Goal: Task Accomplishment & Management: Use online tool/utility

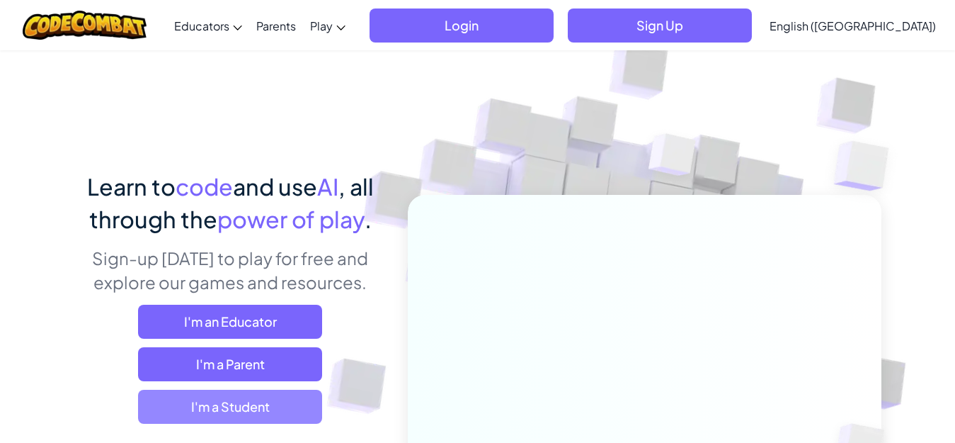
click at [263, 408] on span "I'm a Student" at bounding box center [230, 406] width 184 height 34
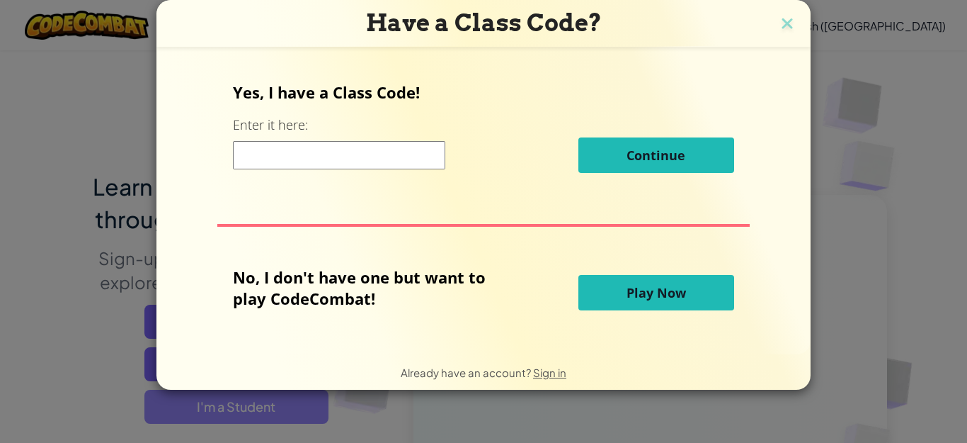
click at [263, 408] on div "Have a Class Code? Yes, I have a Class Code! Enter it here: Continue No, I don'…" at bounding box center [483, 221] width 967 height 443
click at [394, 152] on input at bounding box center [339, 155] width 212 height 28
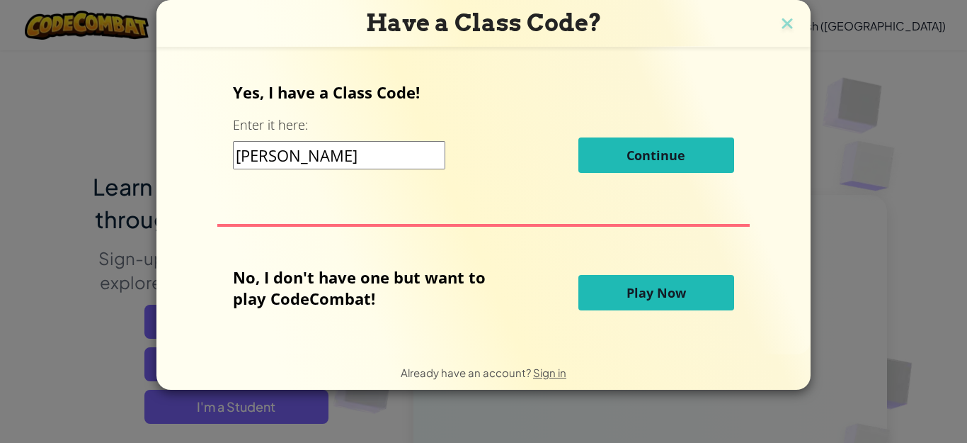
type input "[PERSON_NAME]"
click at [627, 157] on span "Continue" at bounding box center [656, 155] width 59 height 17
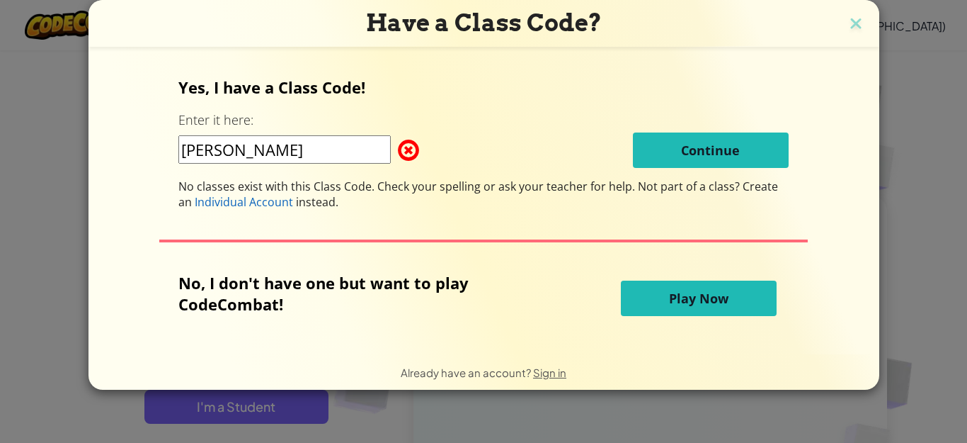
click at [676, 306] on span "Play Now" at bounding box center [698, 298] width 59 height 17
click at [398, 150] on span at bounding box center [398, 150] width 0 height 28
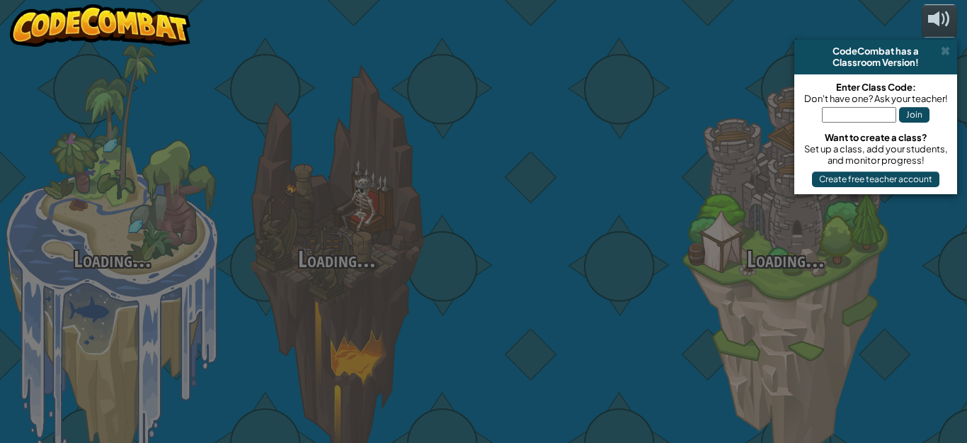
click at [315, 155] on div "Loading... Loading... Loading... Loading... Loading... Loading... Loading..." at bounding box center [483, 221] width 967 height 443
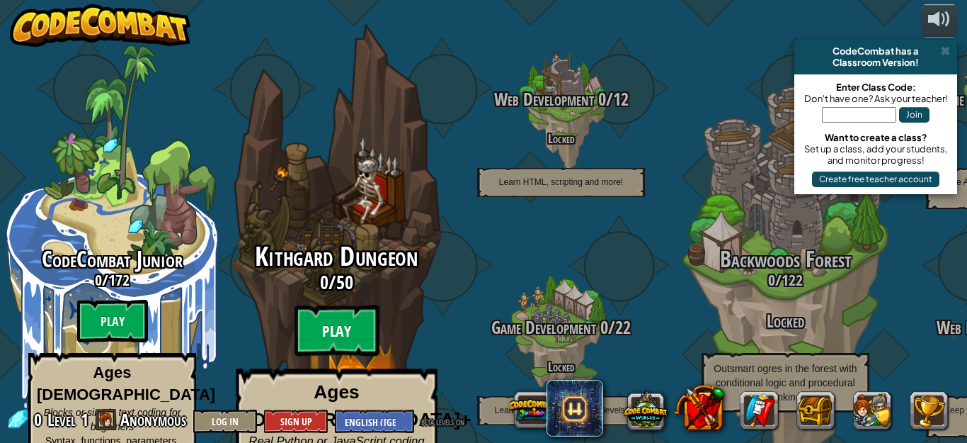
click at [333, 305] on btn "Play" at bounding box center [337, 330] width 85 height 51
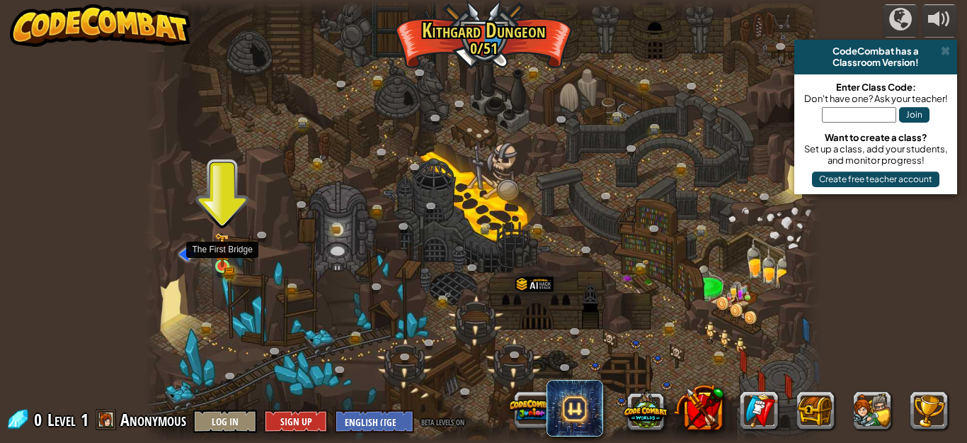
click at [221, 255] on img at bounding box center [221, 250] width 9 height 9
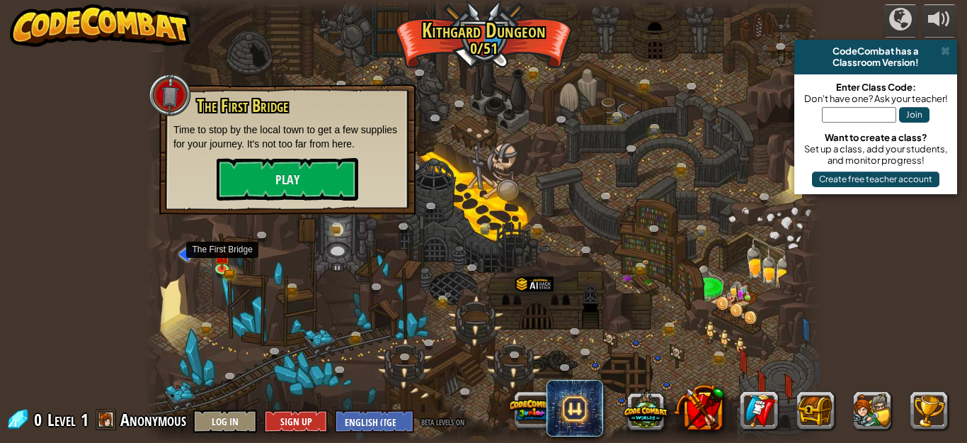
click at [252, 282] on div at bounding box center [483, 221] width 677 height 443
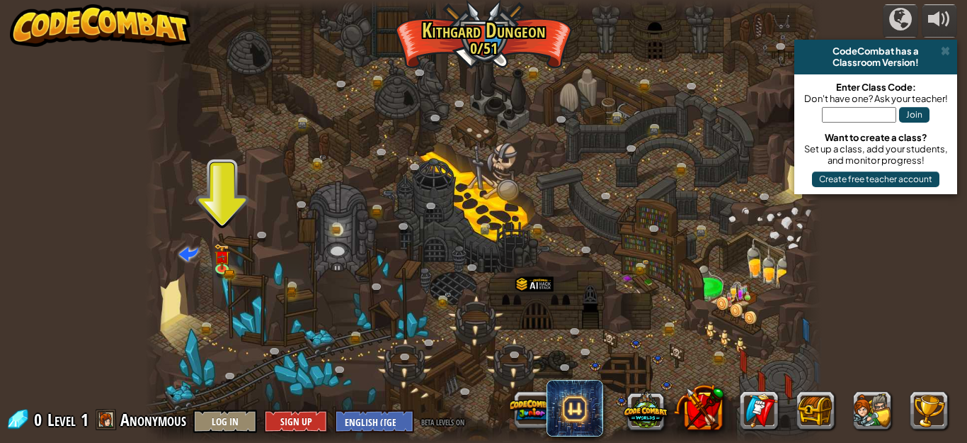
drag, startPoint x: 266, startPoint y: 275, endPoint x: 300, endPoint y: 289, distance: 36.6
click at [266, 275] on div at bounding box center [483, 221] width 677 height 443
click at [304, 292] on link at bounding box center [296, 289] width 28 height 28
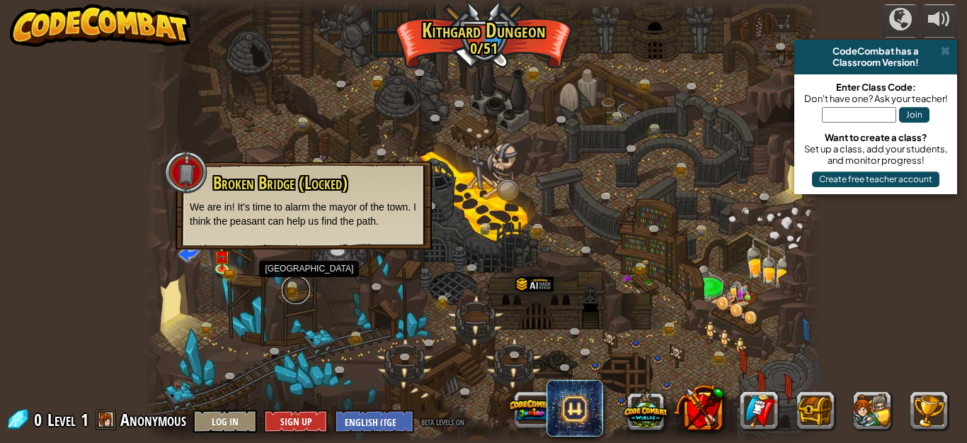
click at [293, 290] on link at bounding box center [296, 289] width 28 height 28
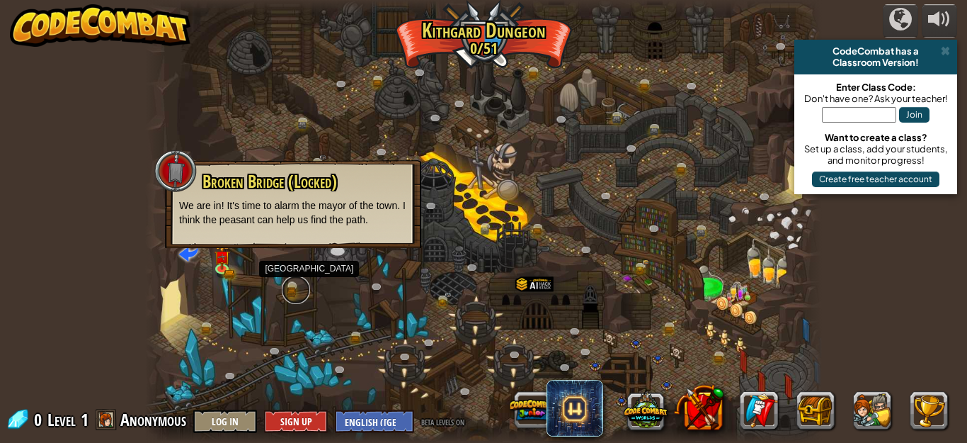
click at [294, 280] on link at bounding box center [296, 289] width 28 height 28
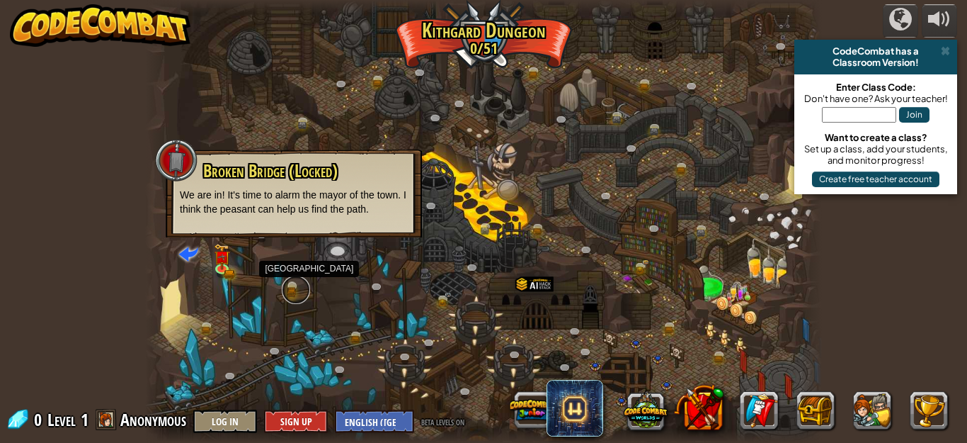
click at [291, 288] on link at bounding box center [296, 289] width 28 height 28
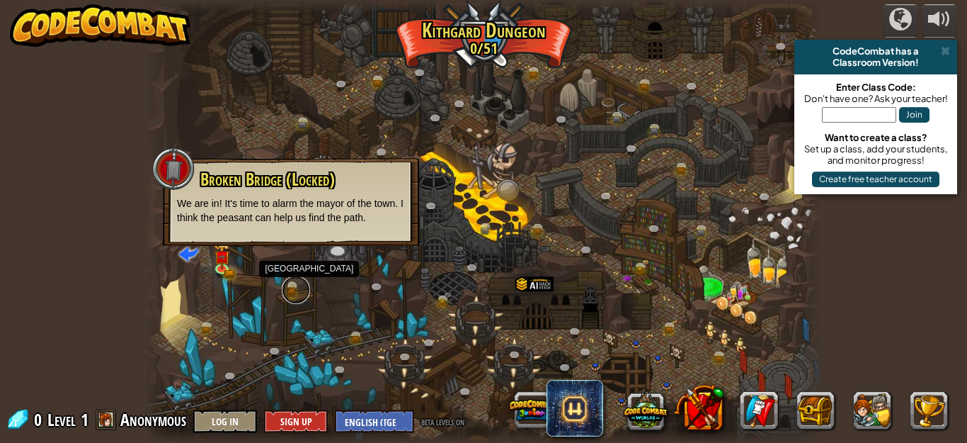
click at [291, 288] on link at bounding box center [296, 289] width 28 height 28
click at [233, 283] on div at bounding box center [483, 221] width 677 height 443
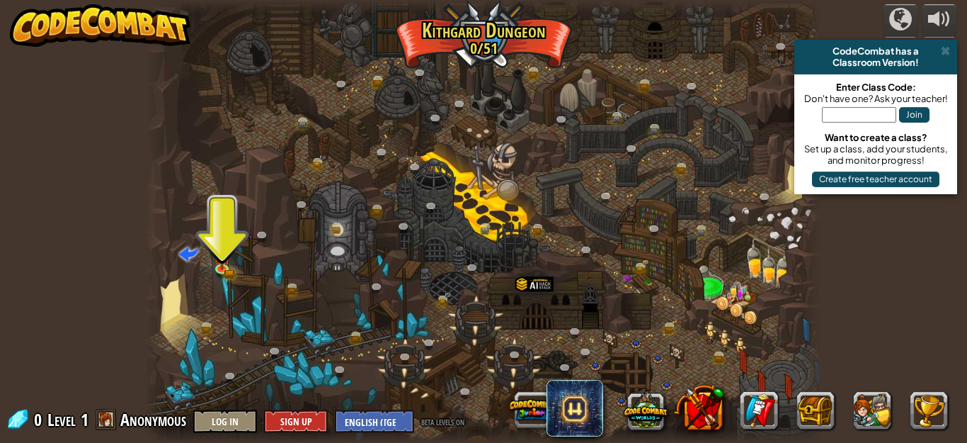
drag, startPoint x: 194, startPoint y: 359, endPoint x: 193, endPoint y: 294, distance: 65.2
click at [195, 302] on div at bounding box center [483, 221] width 677 height 443
drag, startPoint x: 188, startPoint y: 239, endPoint x: 186, endPoint y: 264, distance: 24.9
click at [186, 256] on div "Twisted Canyon (Locked) Challenge: collect the most gold using all the programm…" at bounding box center [483, 221] width 677 height 443
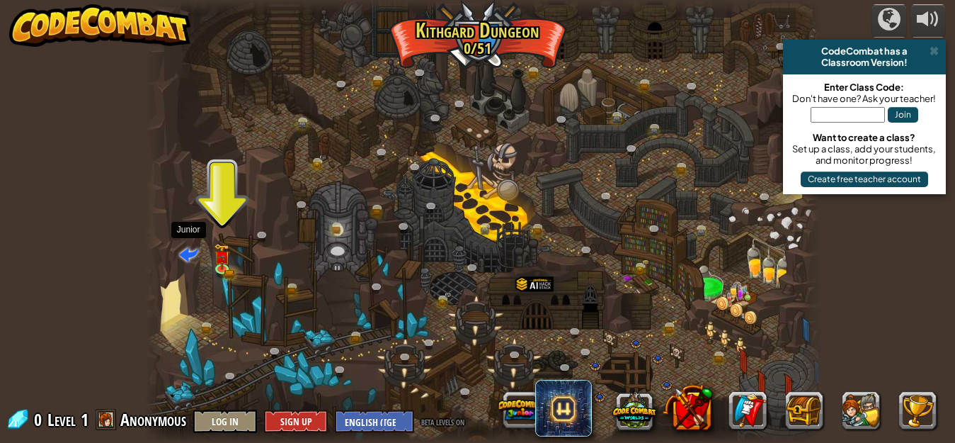
click at [187, 251] on span at bounding box center [188, 253] width 19 height 19
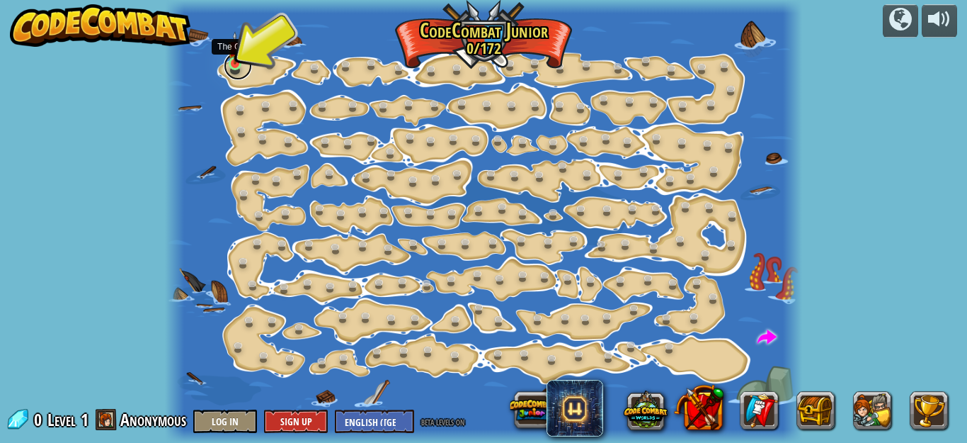
click at [237, 64] on link at bounding box center [238, 66] width 28 height 28
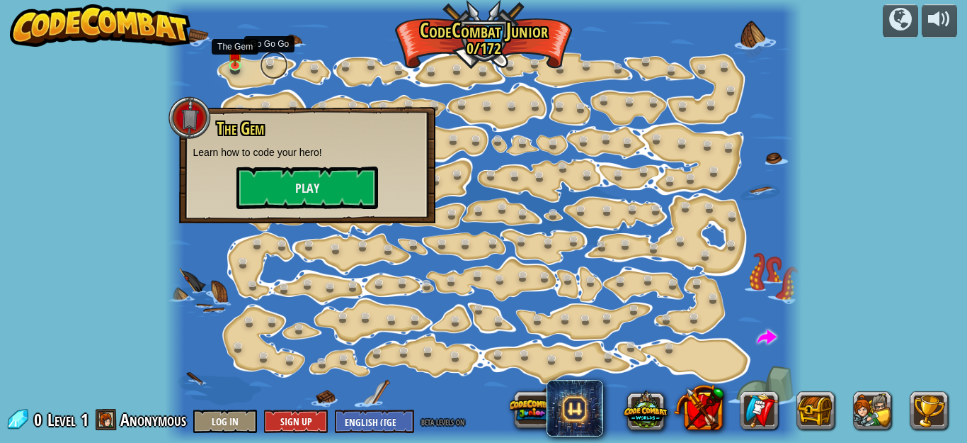
click at [266, 61] on link at bounding box center [274, 65] width 28 height 28
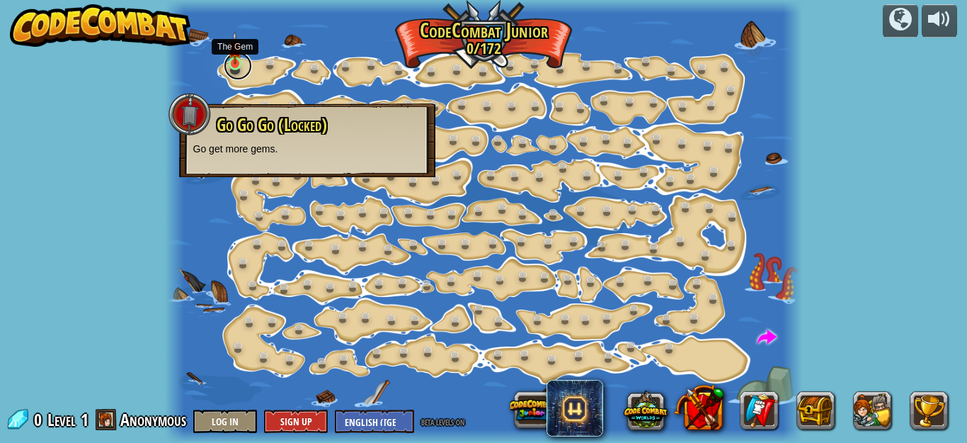
click at [246, 63] on link at bounding box center [238, 66] width 28 height 28
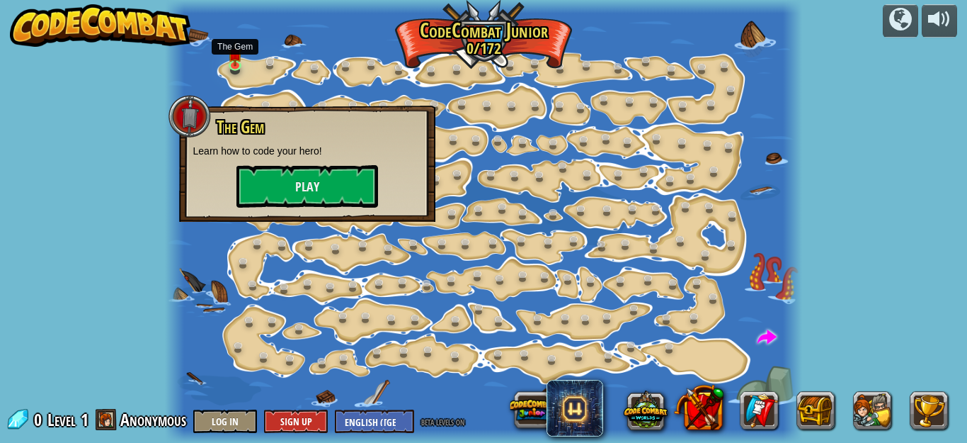
click at [262, 61] on div "Step Change (Locked) Change step arguments. Go Smart (Locked) Now we're really …" at bounding box center [484, 221] width 638 height 443
click at [239, 64] on img at bounding box center [235, 47] width 14 height 33
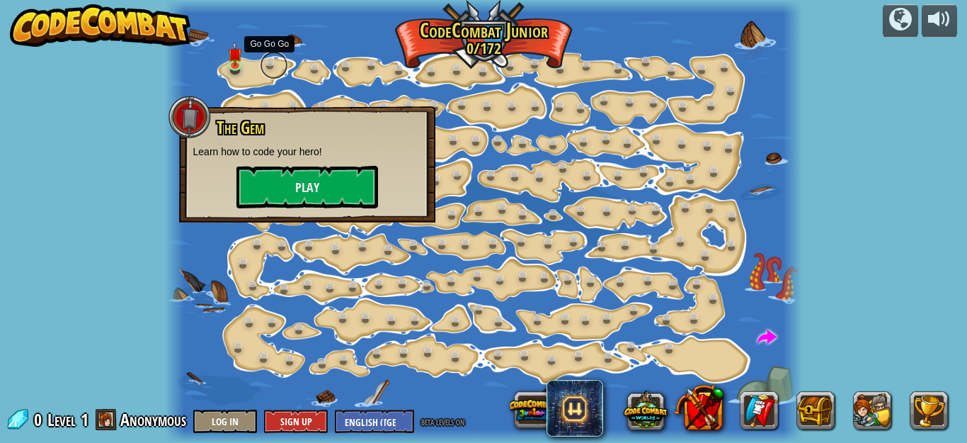
click at [266, 64] on link at bounding box center [274, 65] width 28 height 28
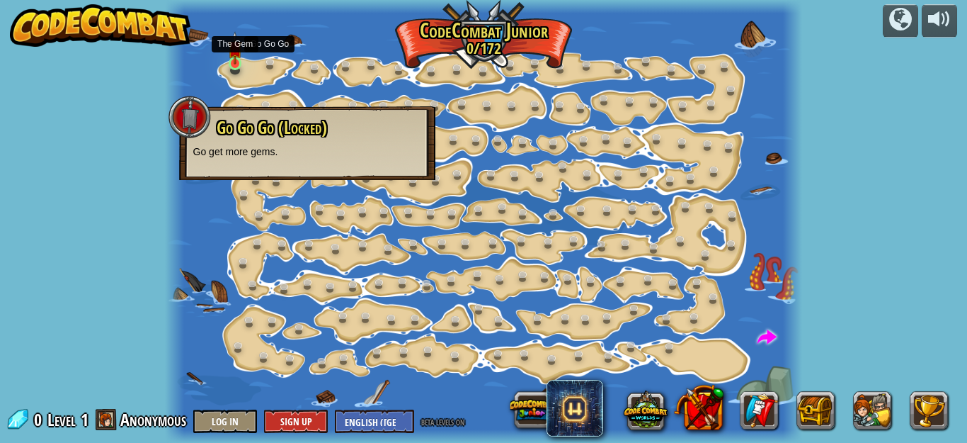
click at [233, 52] on img at bounding box center [235, 47] width 14 height 33
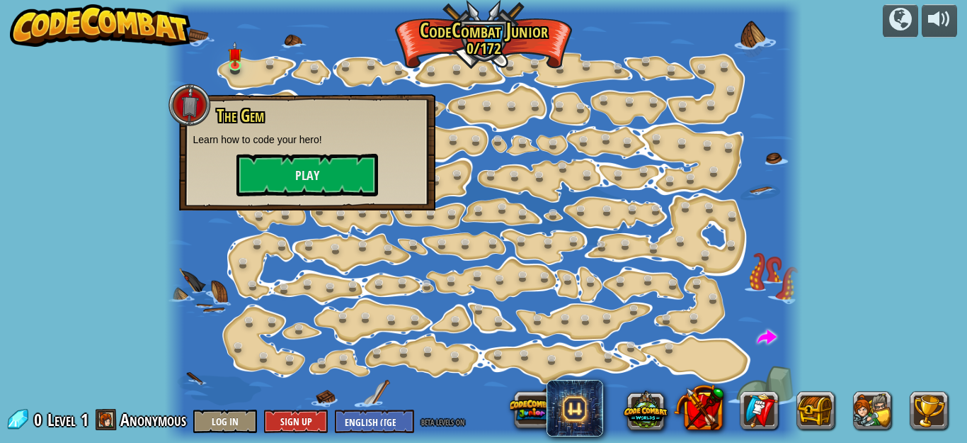
click at [494, 43] on div at bounding box center [484, 221] width 638 height 443
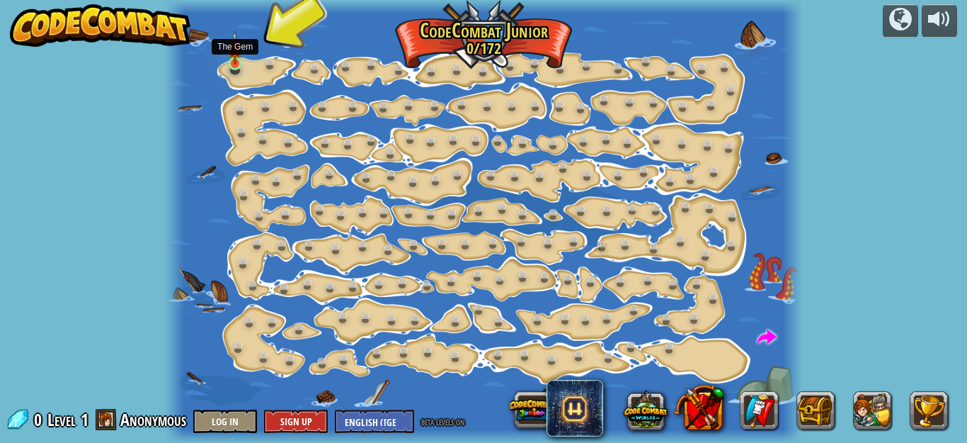
click at [236, 61] on img at bounding box center [235, 47] width 14 height 33
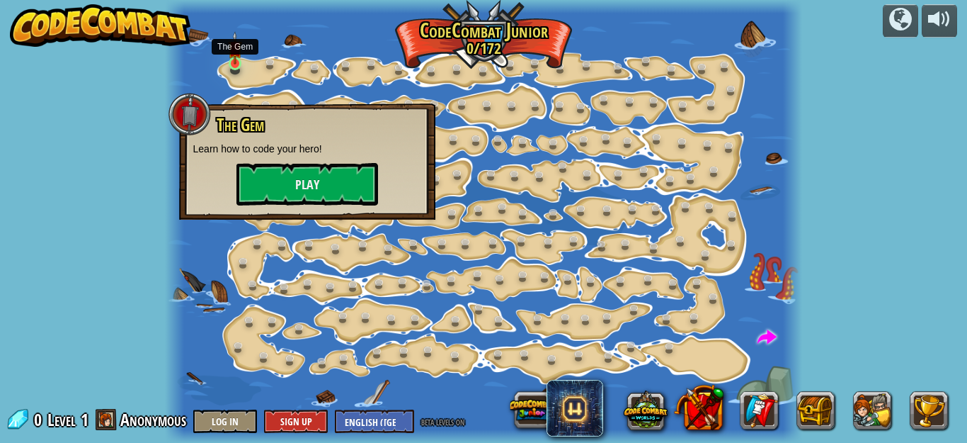
click at [236, 61] on img at bounding box center [235, 47] width 14 height 33
click at [275, 192] on button "Play" at bounding box center [308, 184] width 142 height 42
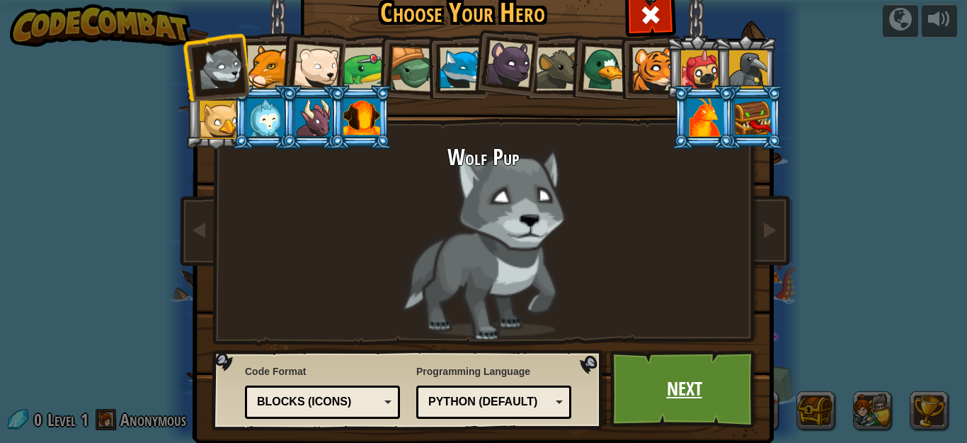
click at [639, 396] on link "Next" at bounding box center [684, 389] width 148 height 78
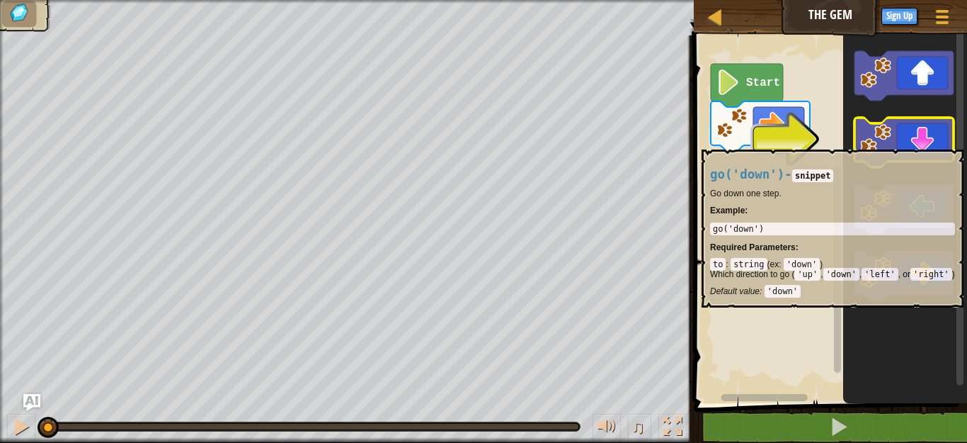
click at [934, 142] on icon "Blockly Workspace" at bounding box center [904, 143] width 99 height 50
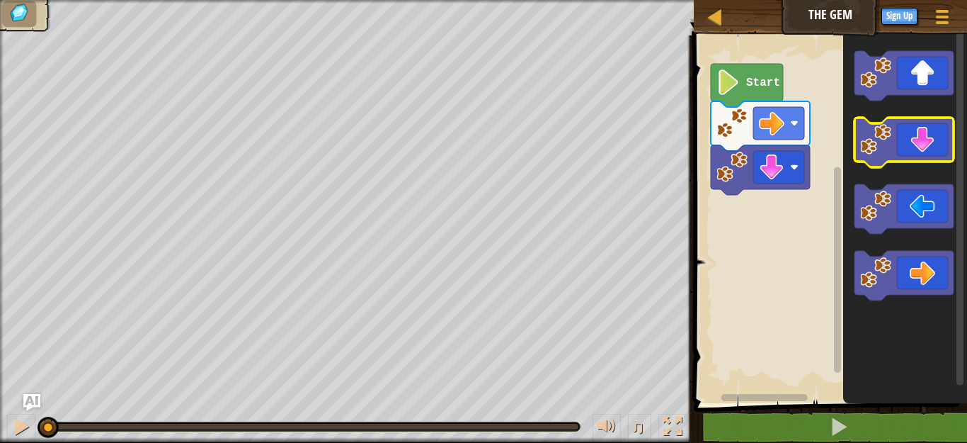
click at [934, 142] on icon "Blockly Workspace" at bounding box center [904, 143] width 99 height 50
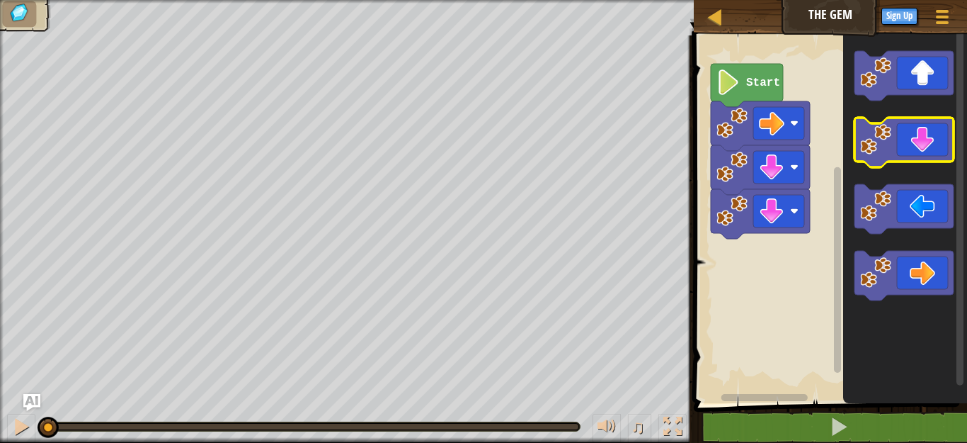
click at [934, 142] on icon "Blockly Workspace" at bounding box center [904, 143] width 99 height 50
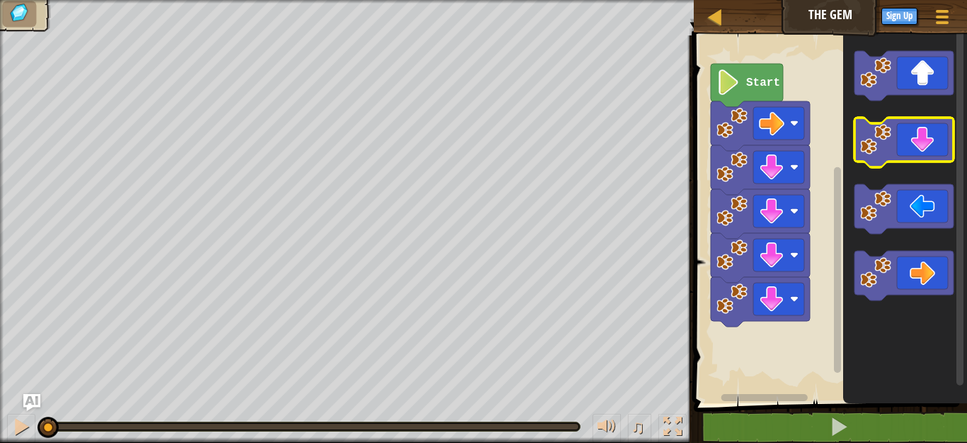
click at [934, 142] on icon "Blockly Workspace" at bounding box center [904, 143] width 99 height 50
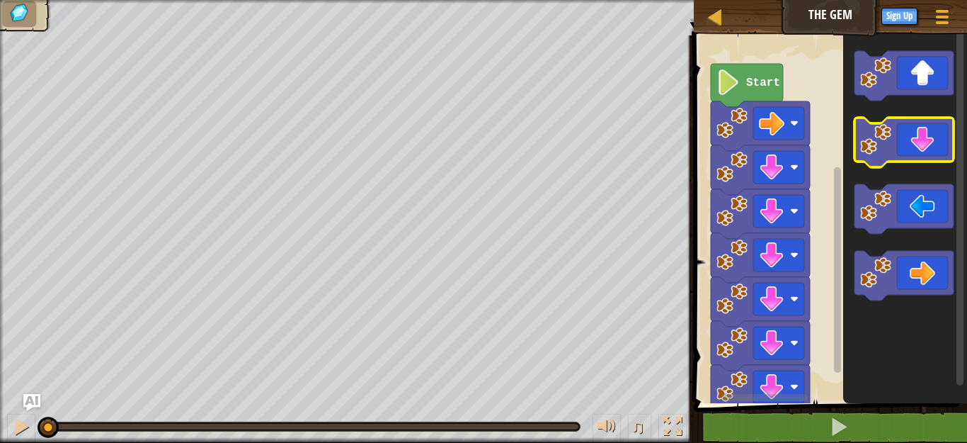
click at [934, 142] on icon "Blockly Workspace" at bounding box center [904, 143] width 99 height 50
click at [758, 79] on text "Start" at bounding box center [763, 82] width 34 height 13
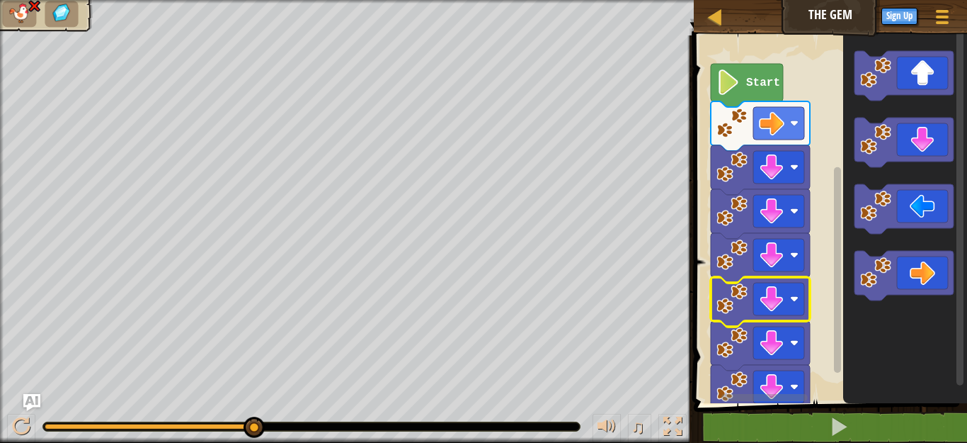
click at [775, 283] on rect "Blockly Workspace" at bounding box center [778, 299] width 51 height 33
click at [622, 430] on div "♫" at bounding box center [637, 428] width 102 height 29
click at [630, 429] on button "♫" at bounding box center [640, 428] width 24 height 29
click at [633, 415] on button "♫" at bounding box center [640, 428] width 24 height 29
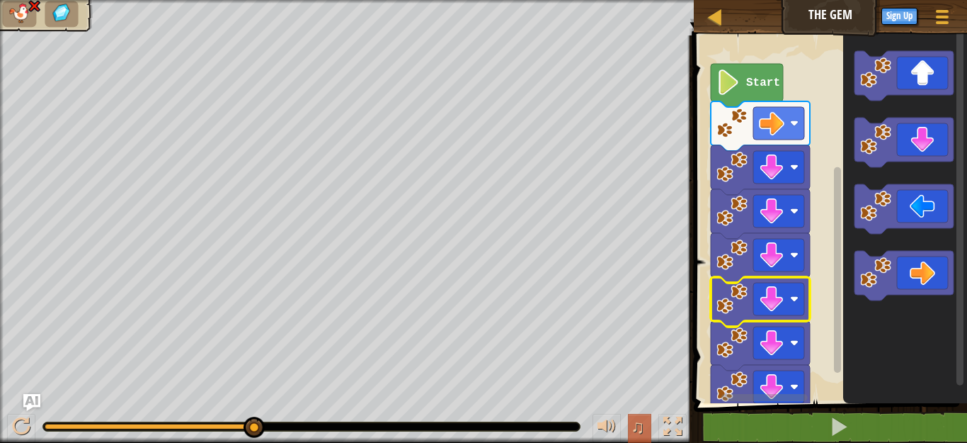
click at [628, 414] on div "♫" at bounding box center [347, 423] width 694 height 42
click at [632, 425] on span "♫" at bounding box center [638, 426] width 14 height 21
click at [628, 423] on button "♫" at bounding box center [640, 428] width 24 height 29
click at [921, 142] on icon "Blockly Workspace" at bounding box center [904, 143] width 99 height 50
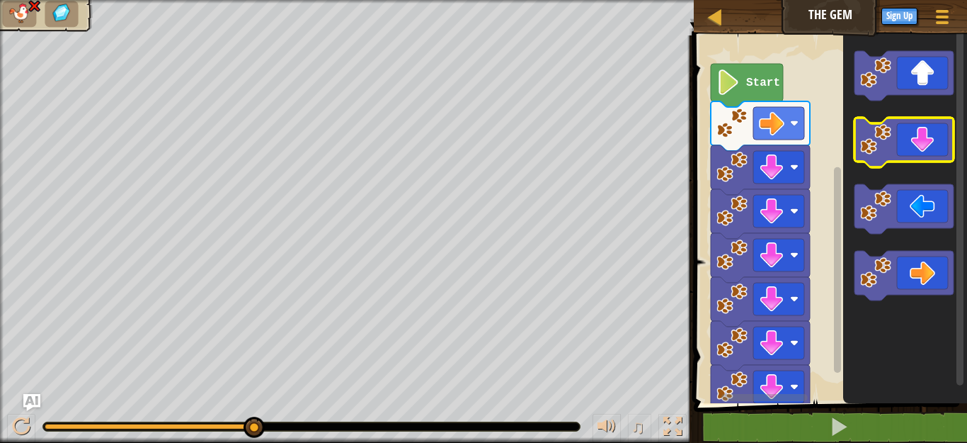
click at [896, 169] on icon "Blockly Workspace" at bounding box center [905, 215] width 124 height 375
click at [916, 210] on icon "Blockly Workspace" at bounding box center [904, 209] width 99 height 50
click at [916, 205] on icon "Blockly Workspace" at bounding box center [904, 209] width 99 height 50
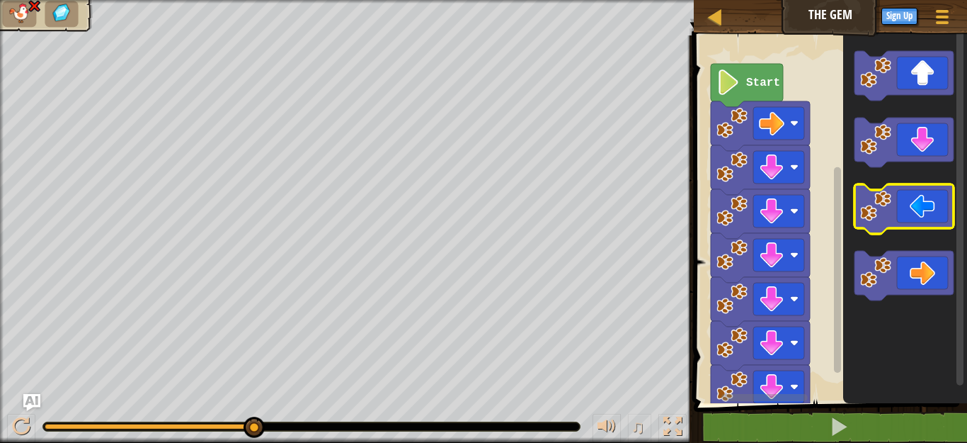
click at [912, 205] on icon "Blockly Workspace" at bounding box center [904, 209] width 99 height 50
click at [914, 205] on icon "Blockly Workspace" at bounding box center [904, 209] width 99 height 50
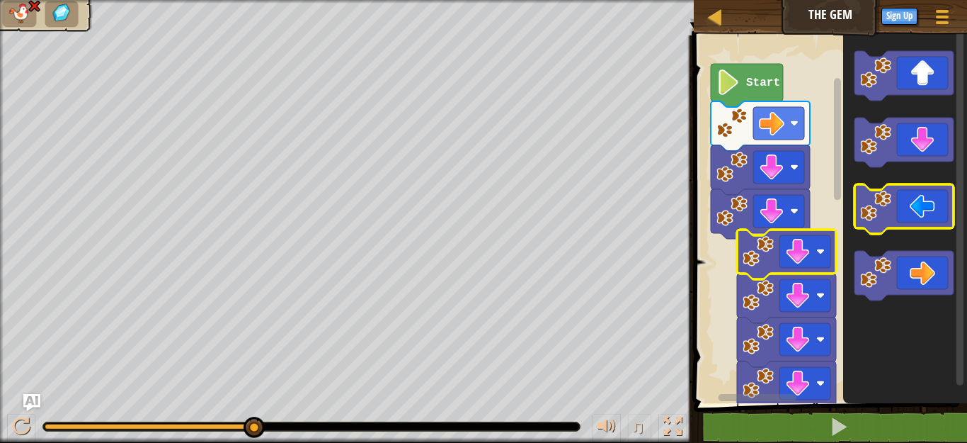
click at [929, 198] on icon "Blockly Workspace" at bounding box center [904, 209] width 99 height 50
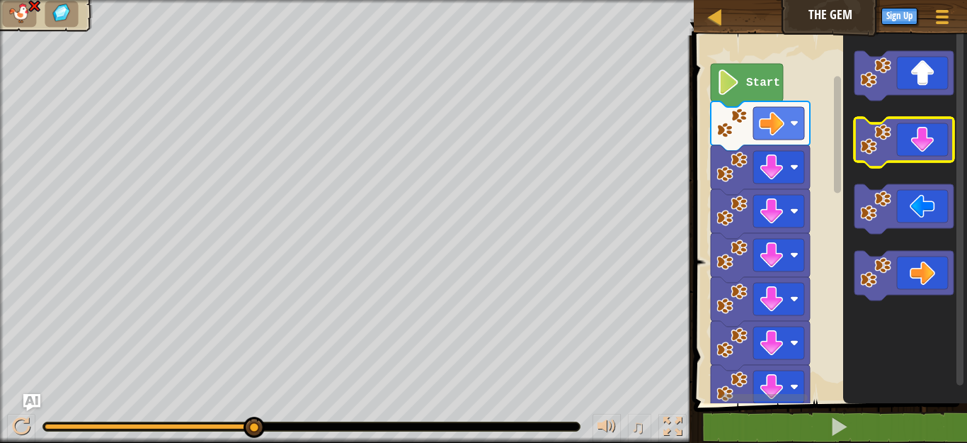
click at [908, 146] on icon "Blockly Workspace" at bounding box center [904, 143] width 99 height 50
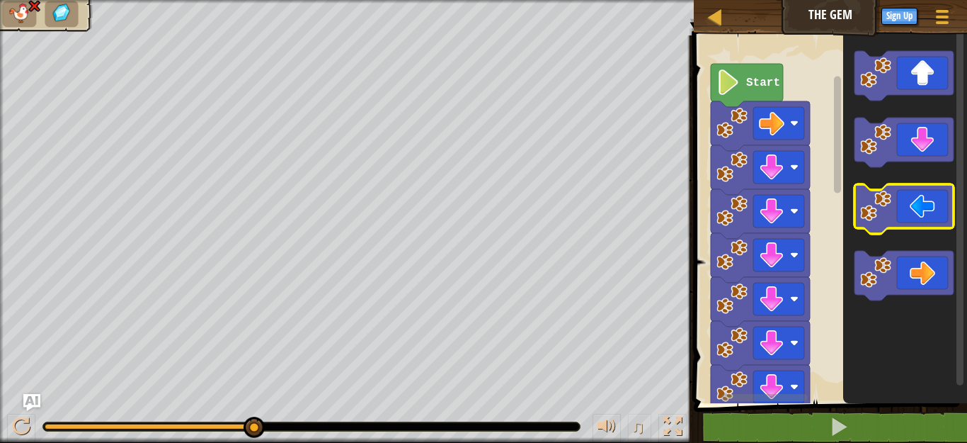
click at [911, 204] on icon "Blockly Workspace" at bounding box center [904, 209] width 99 height 50
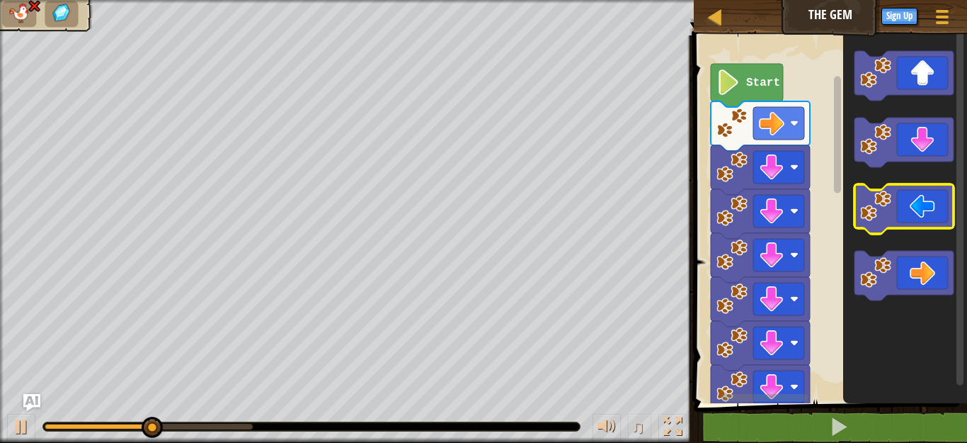
click at [911, 204] on icon "Blockly Workspace" at bounding box center [904, 209] width 99 height 50
click at [955, 198] on icon "Blockly Workspace" at bounding box center [905, 215] width 124 height 375
click at [907, 200] on icon "Blockly Workspace" at bounding box center [904, 209] width 99 height 50
click at [870, 190] on icon "Blockly Workspace" at bounding box center [904, 209] width 99 height 50
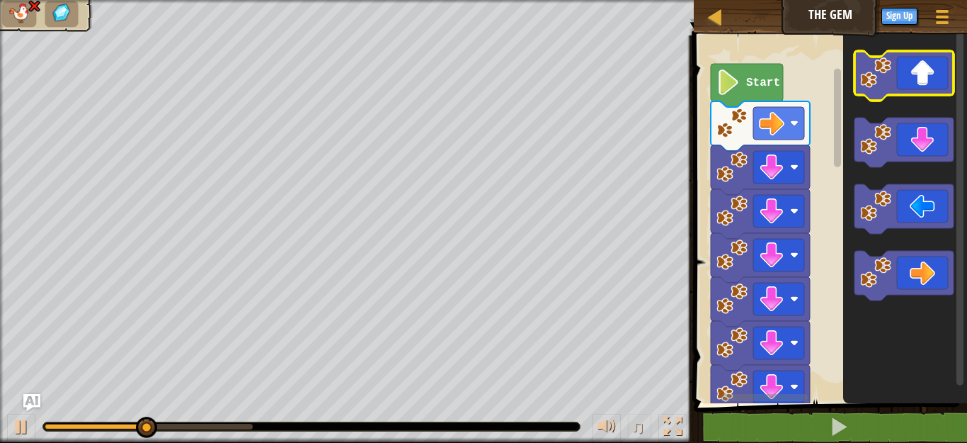
click at [919, 84] on icon "Blockly Workspace" at bounding box center [904, 76] width 99 height 50
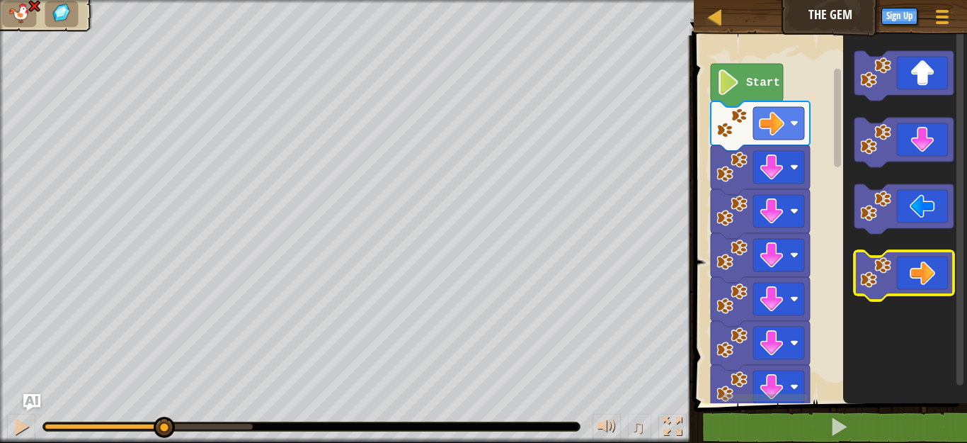
click at [893, 293] on g "Blockly Workspace" at bounding box center [904, 175] width 99 height 249
click at [923, 255] on icon "Blockly Workspace" at bounding box center [904, 276] width 99 height 50
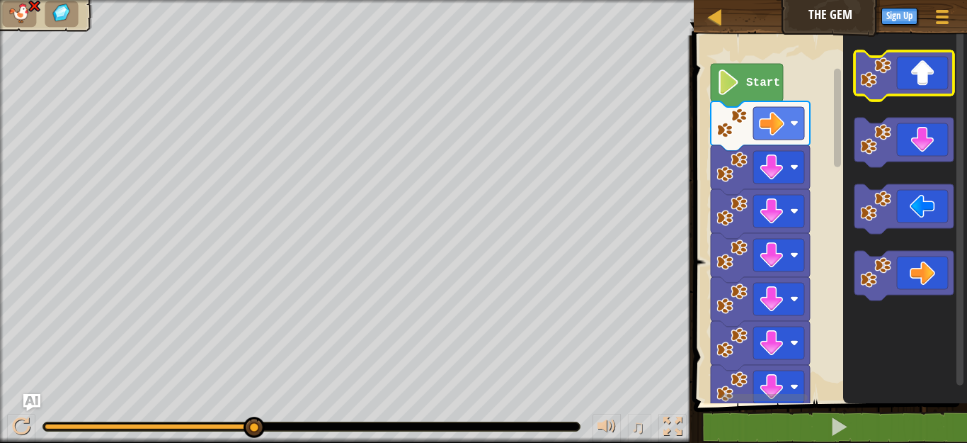
click at [923, 72] on icon "Blockly Workspace" at bounding box center [904, 76] width 99 height 50
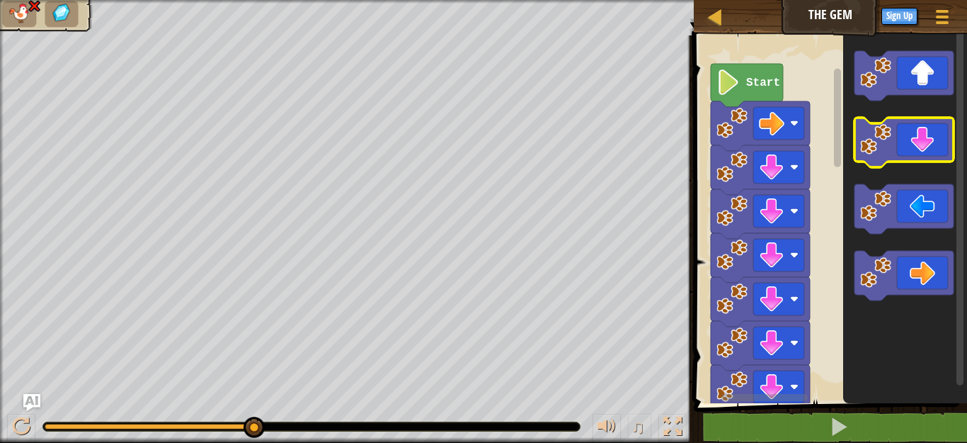
click at [923, 133] on icon "Blockly Workspace" at bounding box center [904, 143] width 99 height 50
